Goal: Information Seeking & Learning: Learn about a topic

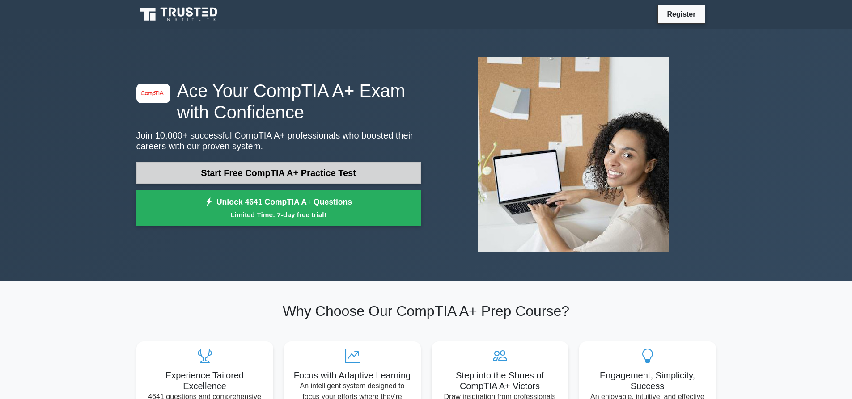
click at [175, 175] on link "Start Free CompTIA A+ Practice Test" at bounding box center [278, 172] width 284 height 21
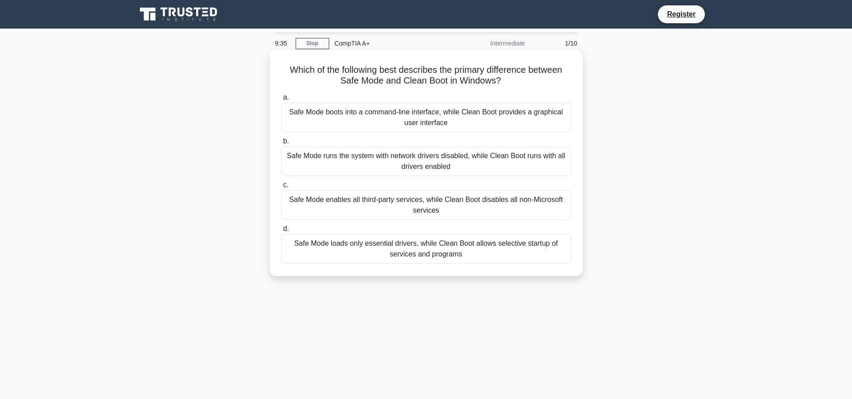
click at [405, 245] on div "Safe Mode loads only essential drivers, while Clean Boot allows selective start…" at bounding box center [426, 249] width 290 height 30
click at [281, 232] on input "d. Safe Mode loads only essential drivers, while Clean Boot allows selective st…" at bounding box center [281, 229] width 0 height 6
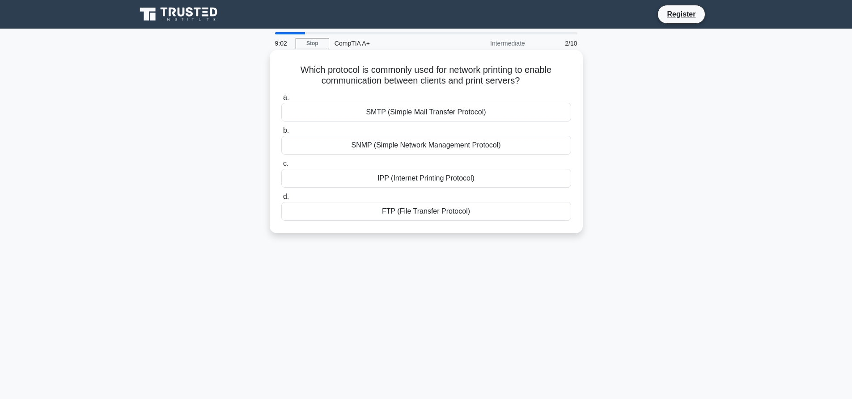
click at [363, 210] on div "FTP (File Transfer Protocol)" at bounding box center [426, 211] width 290 height 19
click at [281, 200] on input "d. FTP (File Transfer Protocol)" at bounding box center [281, 197] width 0 height 6
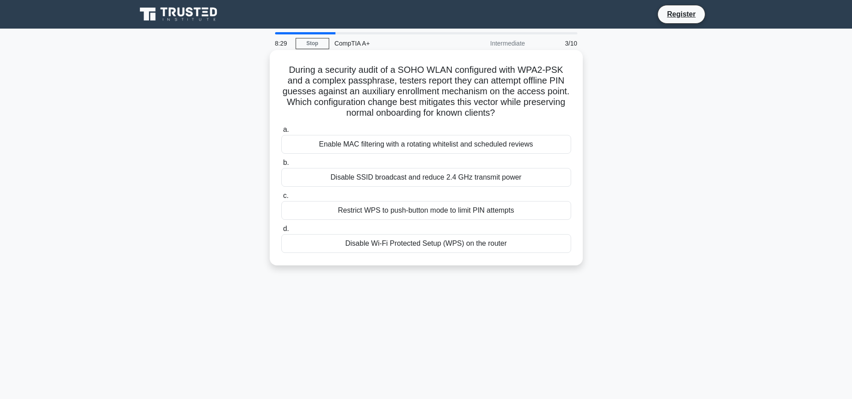
click at [398, 180] on div "Disable SSID broadcast and reduce 2.4 GHz transmit power" at bounding box center [426, 177] width 290 height 19
click at [281, 166] on input "b. Disable SSID broadcast and reduce 2.4 GHz transmit power" at bounding box center [281, 163] width 0 height 6
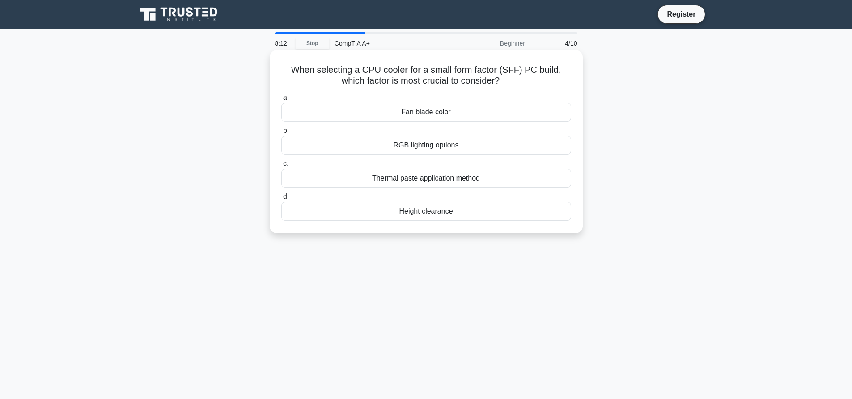
click at [464, 179] on div "Thermal paste application method" at bounding box center [426, 178] width 290 height 19
click at [281, 167] on input "c. Thermal paste application method" at bounding box center [281, 164] width 0 height 6
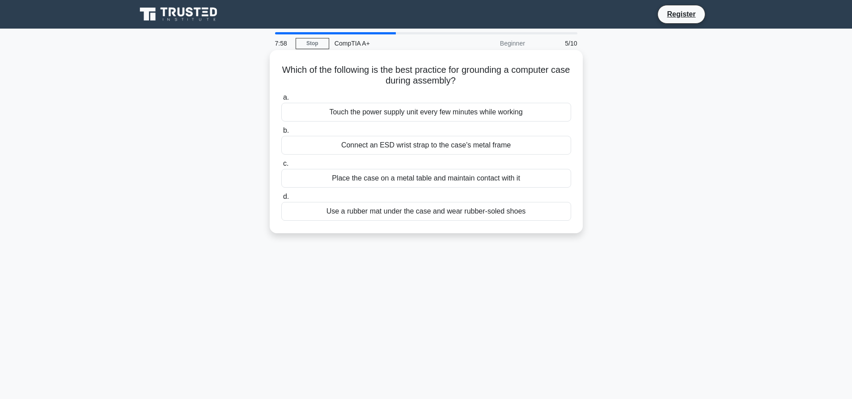
click at [353, 182] on div "Place the case on a metal table and maintain contact with it" at bounding box center [426, 178] width 290 height 19
click at [281, 167] on input "c. Place the case on a metal table and maintain contact with it" at bounding box center [281, 164] width 0 height 6
click at [333, 210] on div "Politely ask to finish explaining, then address questions" at bounding box center [426, 211] width 290 height 19
click at [281, 200] on input "d. Politely ask to finish explaining, then address questions" at bounding box center [281, 197] width 0 height 6
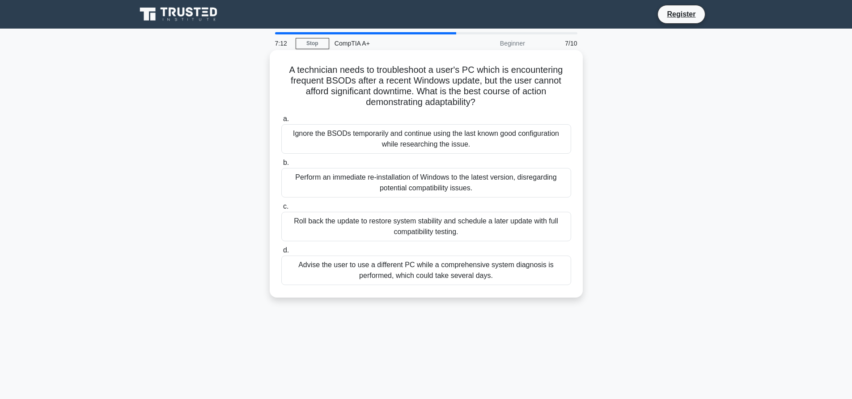
click at [335, 220] on div "Roll back the update to restore system stability and schedule a later update wi…" at bounding box center [426, 227] width 290 height 30
click at [281, 210] on input "c. Roll back the update to restore system stability and schedule a later update…" at bounding box center [281, 207] width 0 height 6
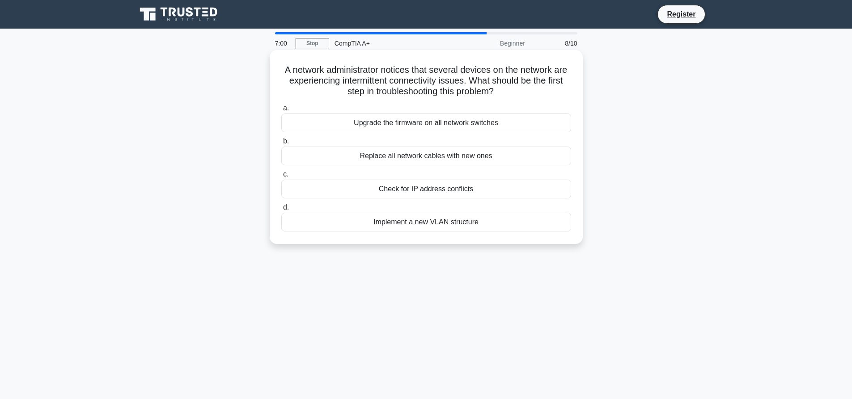
click at [345, 193] on div "Check for IP address conflicts" at bounding box center [426, 189] width 290 height 19
click at [281, 178] on input "c. Check for IP address conflicts" at bounding box center [281, 175] width 0 height 6
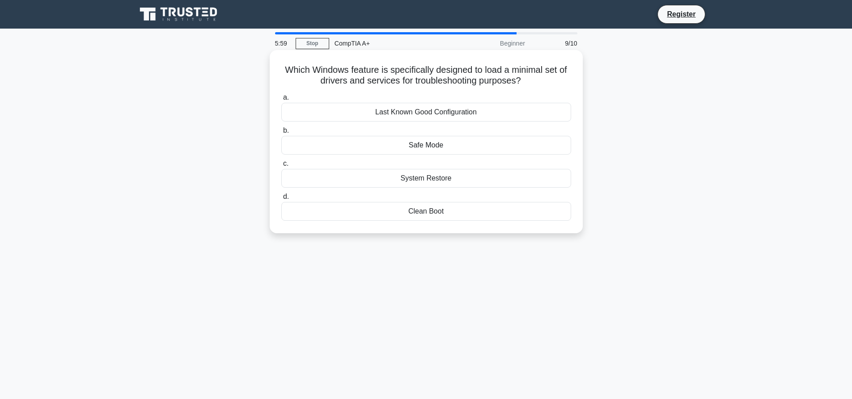
click at [400, 148] on div "Safe Mode" at bounding box center [426, 145] width 290 height 19
click at [281, 134] on input "b. Safe Mode" at bounding box center [281, 131] width 0 height 6
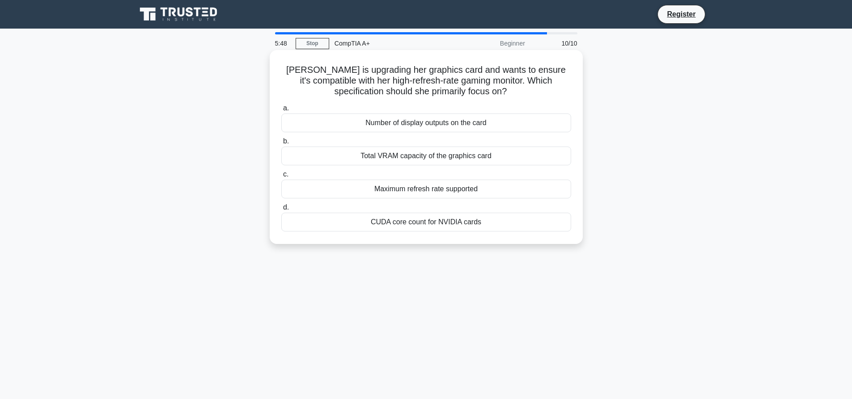
click at [328, 226] on div "CUDA core count for NVIDIA cards" at bounding box center [426, 222] width 290 height 19
click at [281, 211] on input "d. CUDA core count for NVIDIA cards" at bounding box center [281, 208] width 0 height 6
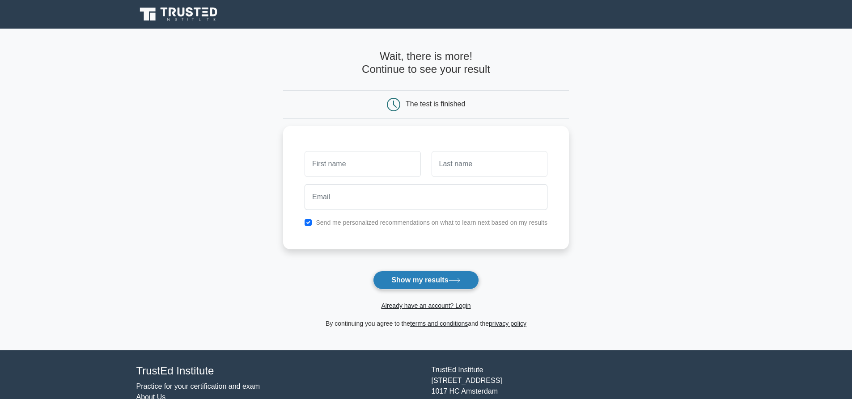
click at [427, 281] on button "Show my results" at bounding box center [426, 280] width 106 height 19
click at [413, 279] on button "Show my results" at bounding box center [426, 280] width 106 height 19
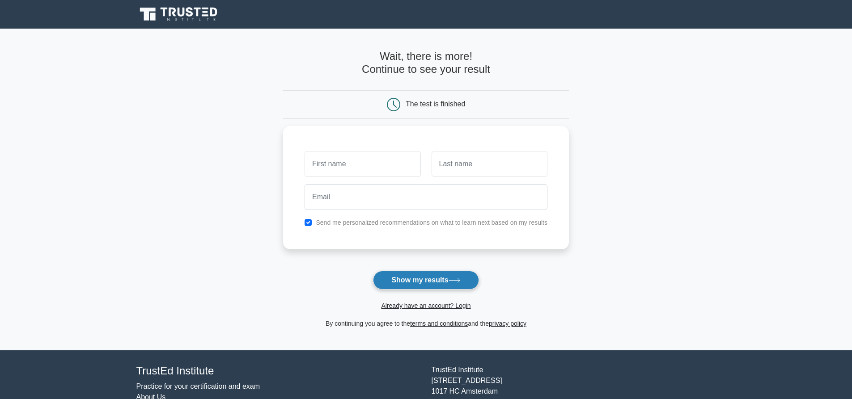
click at [413, 279] on button "Show my results" at bounding box center [426, 280] width 106 height 19
click at [387, 166] on input "text" at bounding box center [362, 162] width 116 height 26
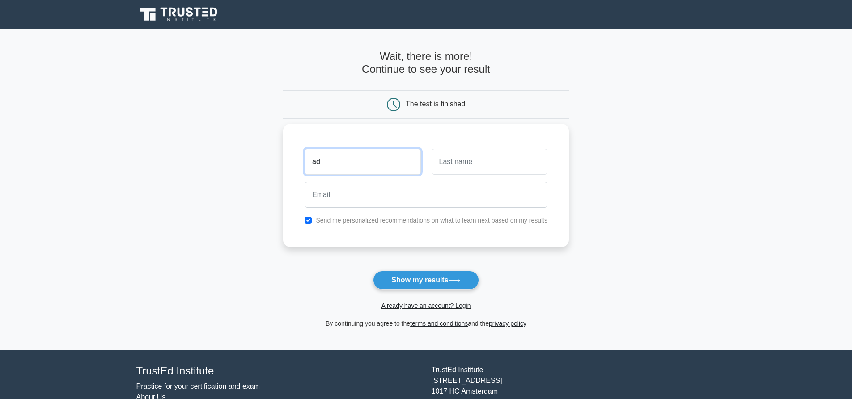
type input "ad"
click at [457, 167] on input "text" at bounding box center [489, 162] width 116 height 26
type input "ba"
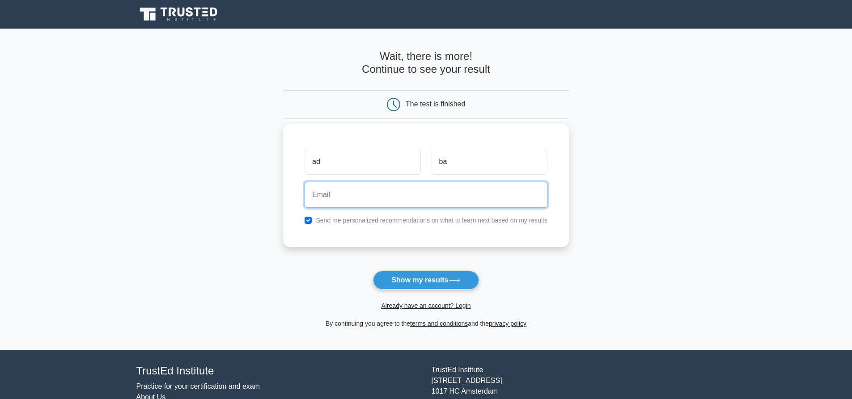
click at [438, 203] on input "email" at bounding box center [425, 195] width 243 height 26
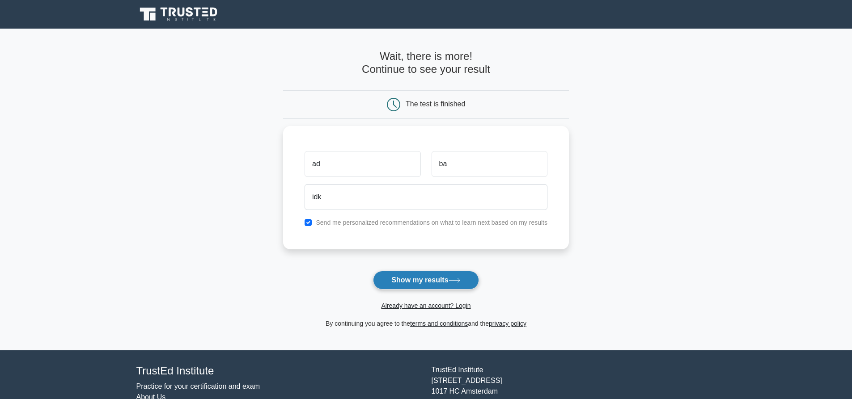
click at [420, 276] on button "Show my results" at bounding box center [426, 280] width 106 height 19
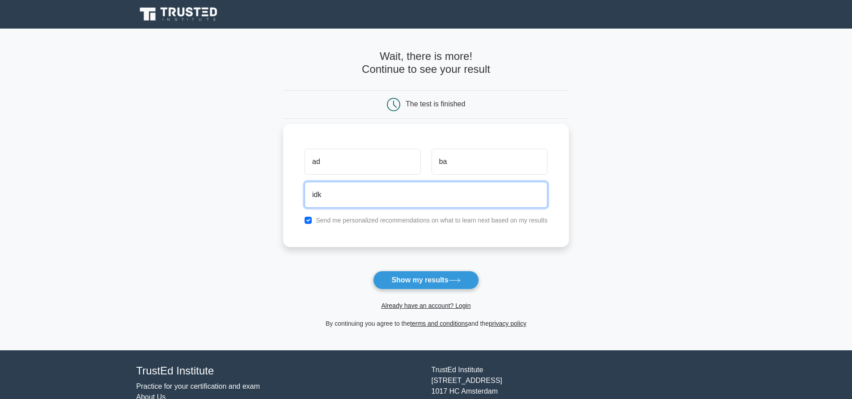
click at [364, 196] on input "idk" at bounding box center [425, 195] width 243 height 26
type input "idk@gmail.com"
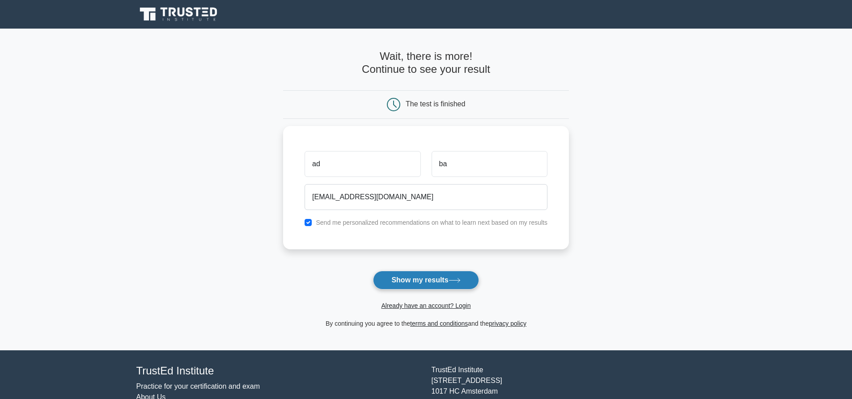
click at [385, 273] on button "Show my results" at bounding box center [426, 280] width 106 height 19
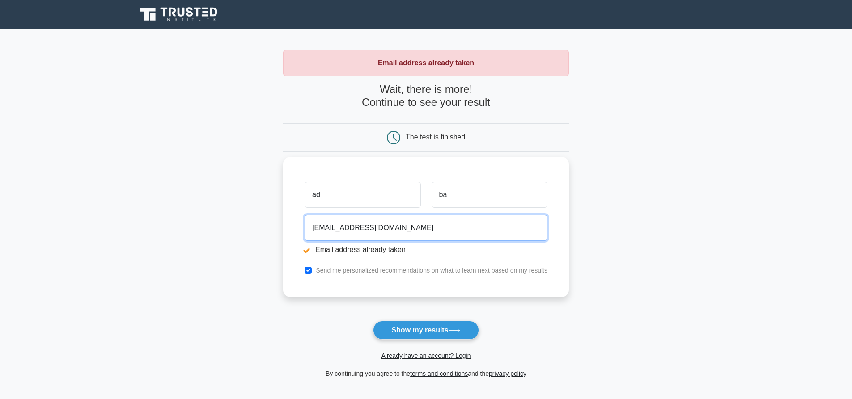
click at [365, 233] on input "idk@gmail.com" at bounding box center [425, 228] width 243 height 26
type input "idk5653@gmail.com"
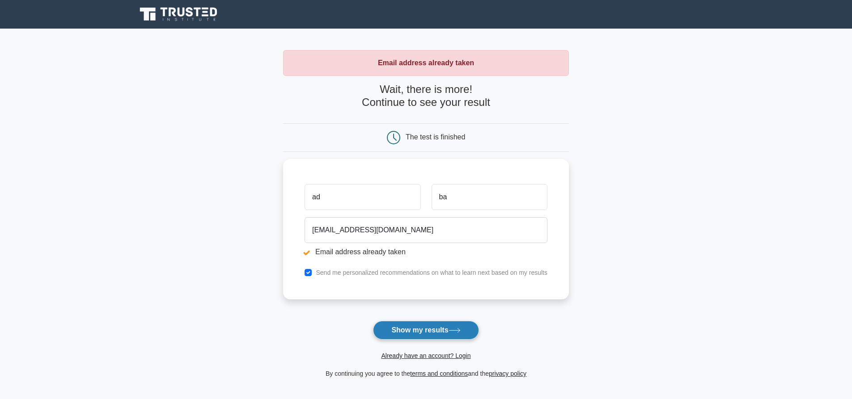
click at [451, 323] on button "Show my results" at bounding box center [426, 330] width 106 height 19
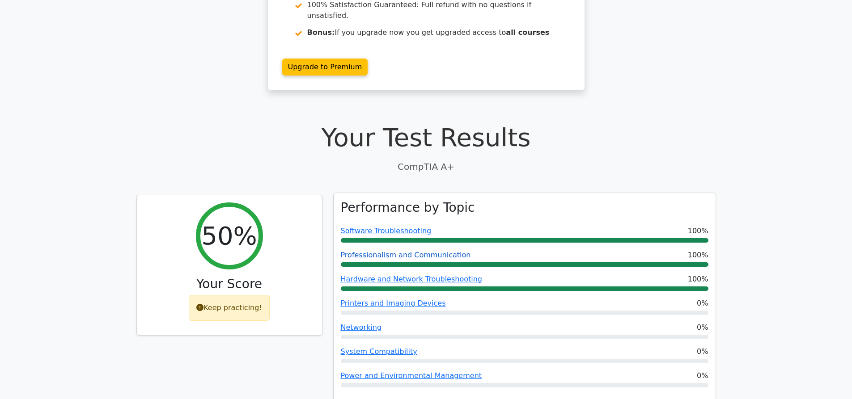
scroll to position [179, 0]
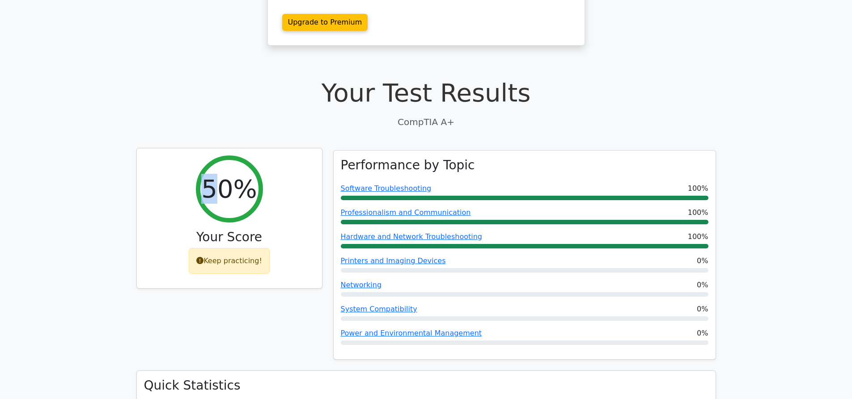
drag, startPoint x: 201, startPoint y: 179, endPoint x: 214, endPoint y: 172, distance: 14.8
click at [214, 172] on div "50%" at bounding box center [229, 189] width 67 height 67
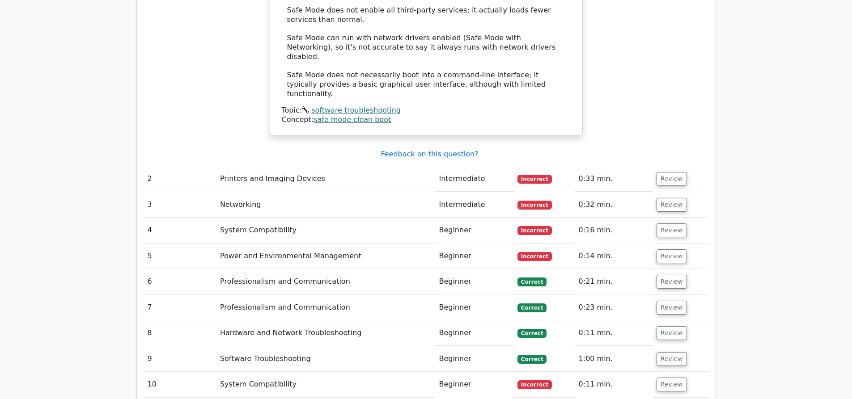
scroll to position [1163, 0]
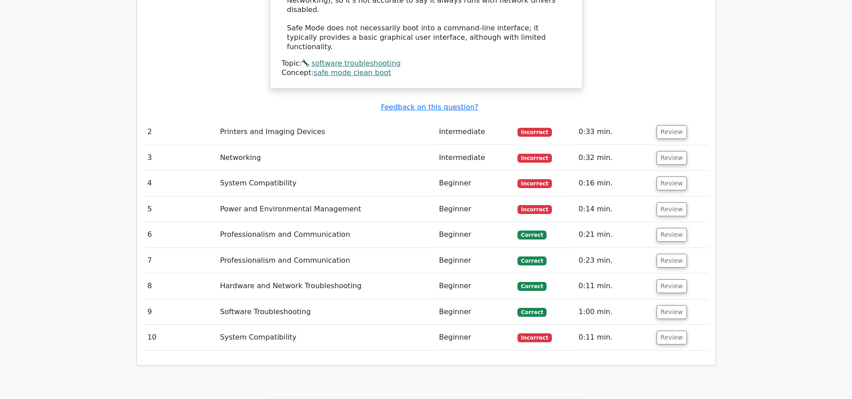
click at [231, 119] on td "Printers and Imaging Devices" at bounding box center [325, 131] width 219 height 25
click at [230, 119] on td "Printers and Imaging Devices" at bounding box center [325, 131] width 219 height 25
click at [666, 125] on button "Review" at bounding box center [671, 132] width 30 height 14
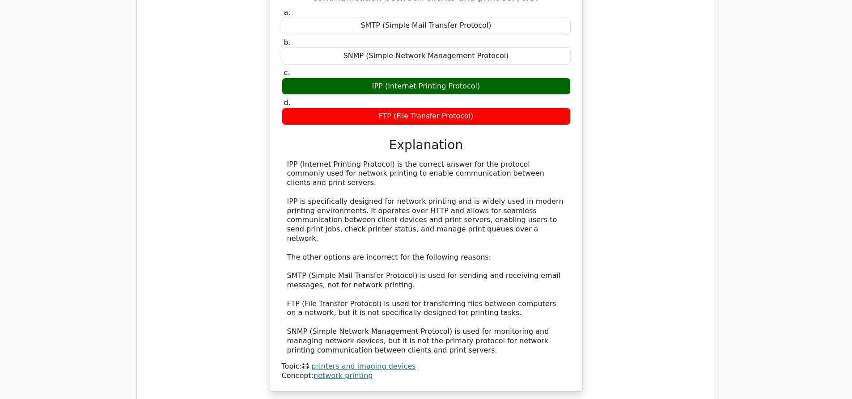
scroll to position [1520, 0]
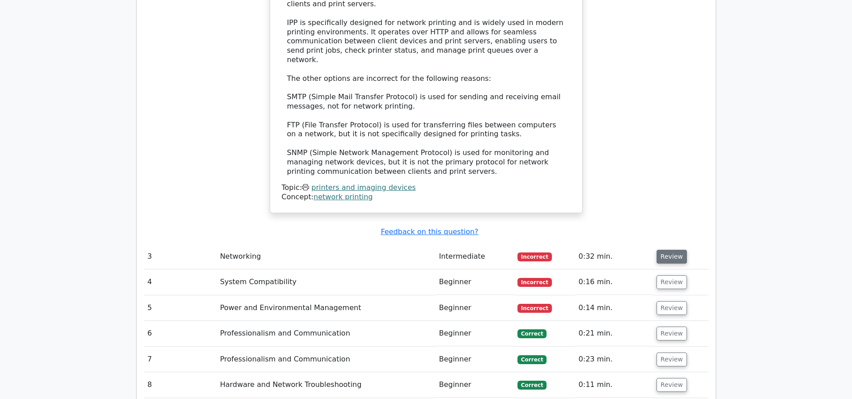
click at [673, 250] on button "Review" at bounding box center [671, 257] width 30 height 14
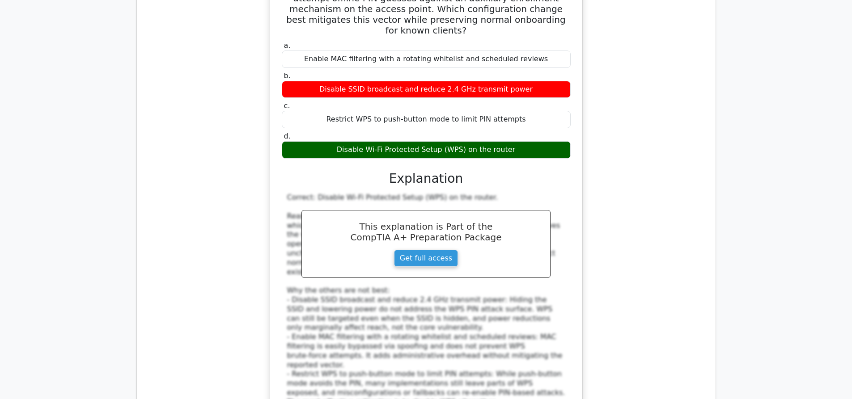
scroll to position [2012, 0]
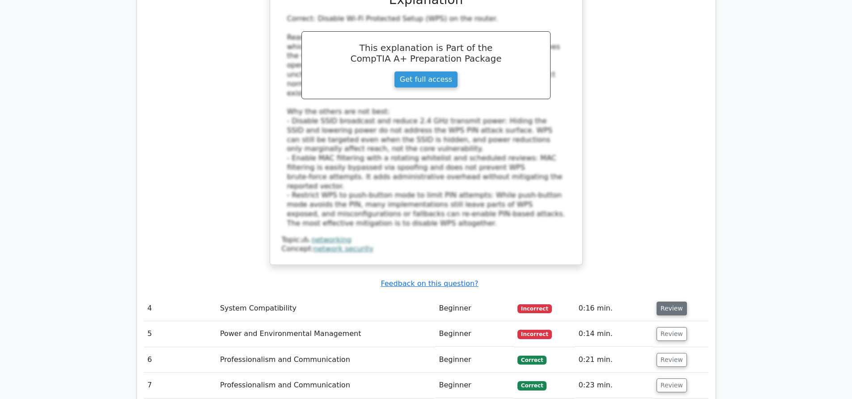
click at [677, 302] on button "Review" at bounding box center [671, 309] width 30 height 14
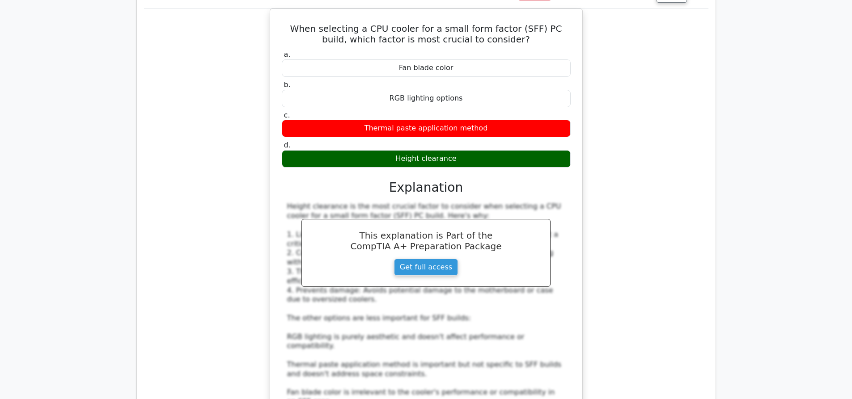
scroll to position [2415, 0]
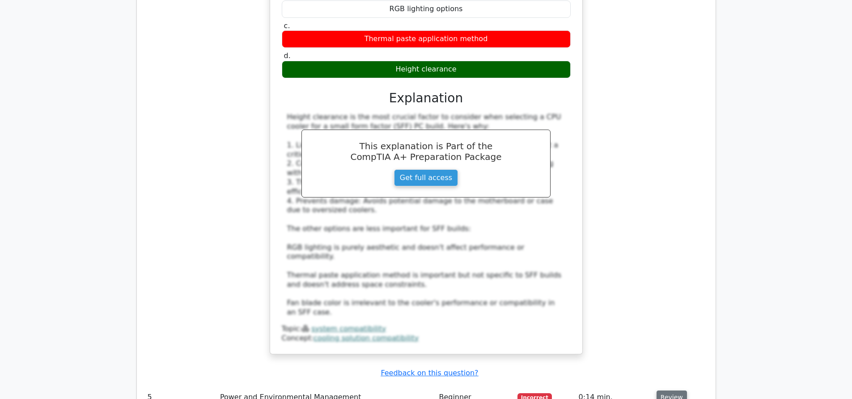
click at [659, 391] on button "Review" at bounding box center [671, 398] width 30 height 14
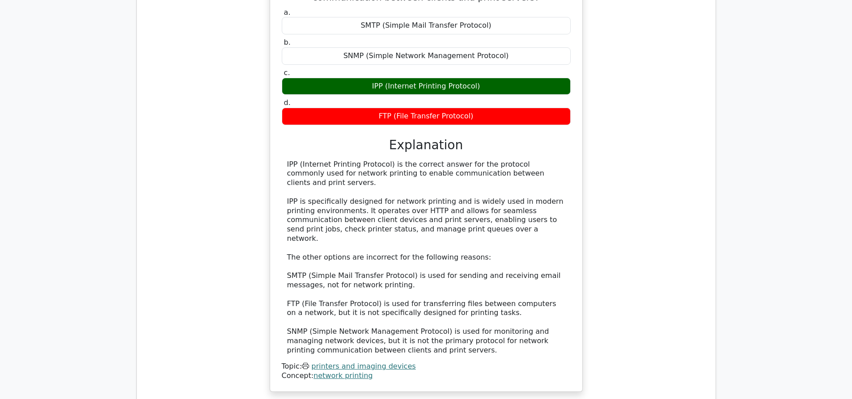
scroll to position [1163, 0]
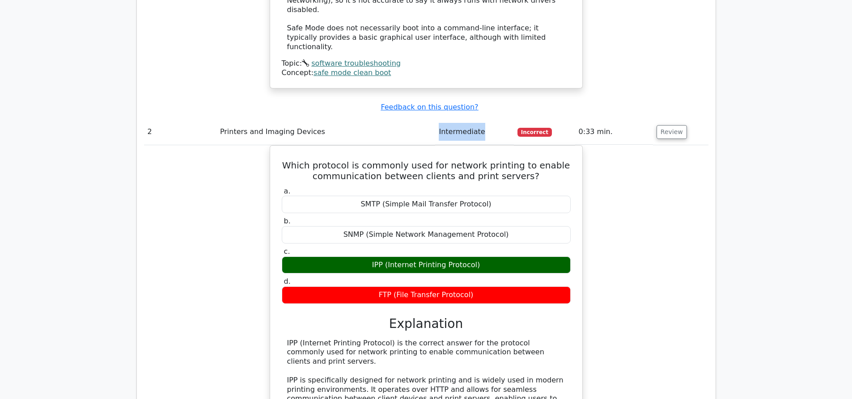
drag, startPoint x: 480, startPoint y: 88, endPoint x: 423, endPoint y: 86, distance: 57.3
click at [423, 119] on tr "2 Printers and Imaging Devices Intermediate Incorrect 0:33 min. Review" at bounding box center [426, 131] width 564 height 25
click at [425, 119] on td "Printers and Imaging Devices" at bounding box center [325, 131] width 219 height 25
